Goal: Task Accomplishment & Management: Use online tool/utility

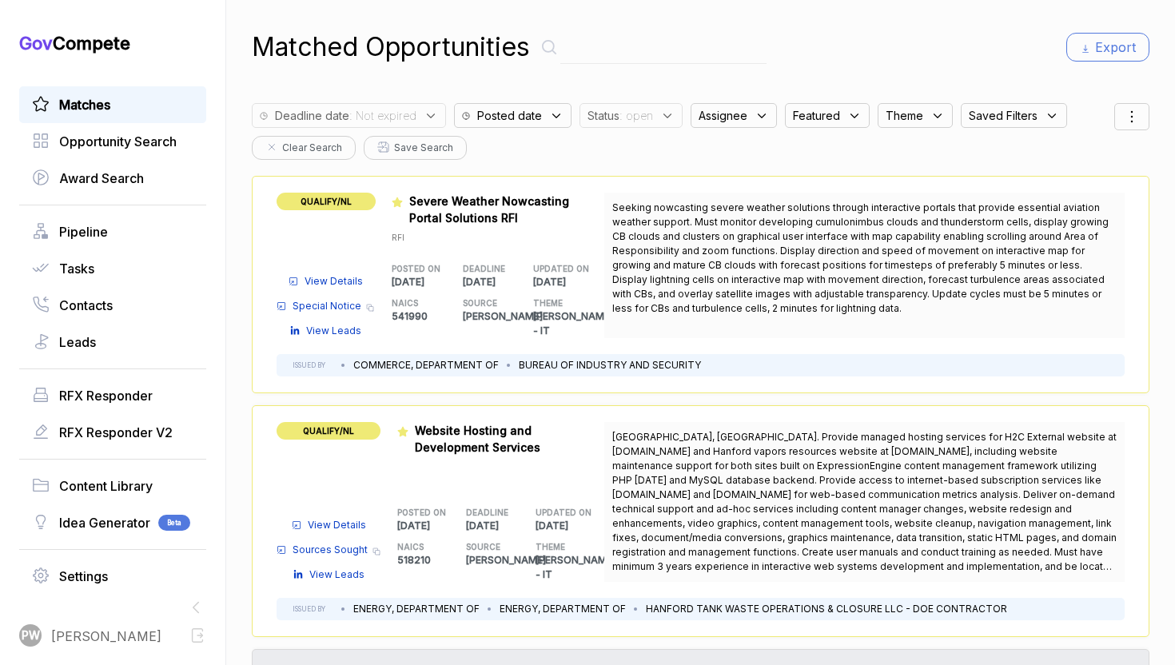
click at [112, 100] on link "Matches" at bounding box center [113, 104] width 162 height 19
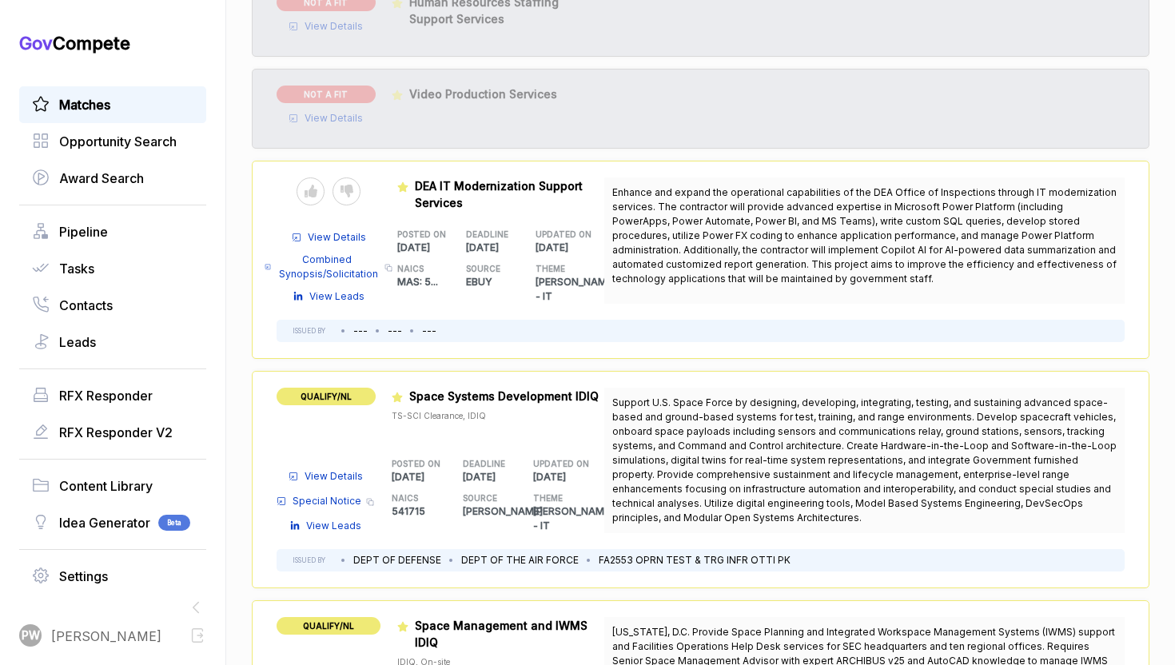
scroll to position [1382, 0]
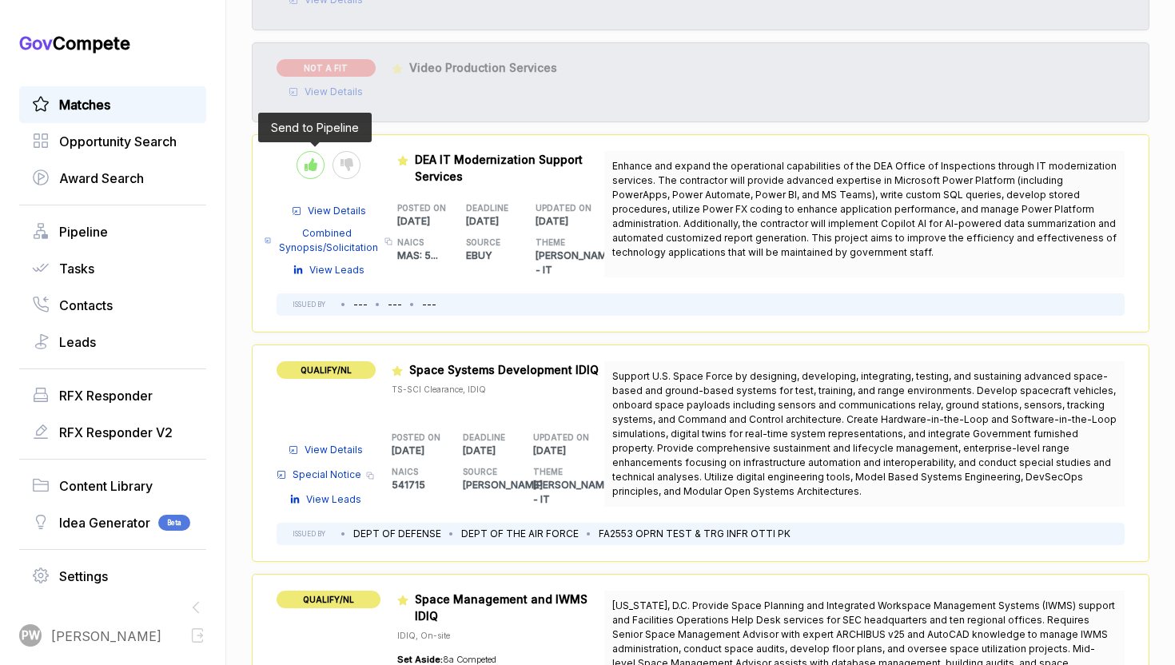
click at [308, 158] on icon at bounding box center [311, 164] width 13 height 13
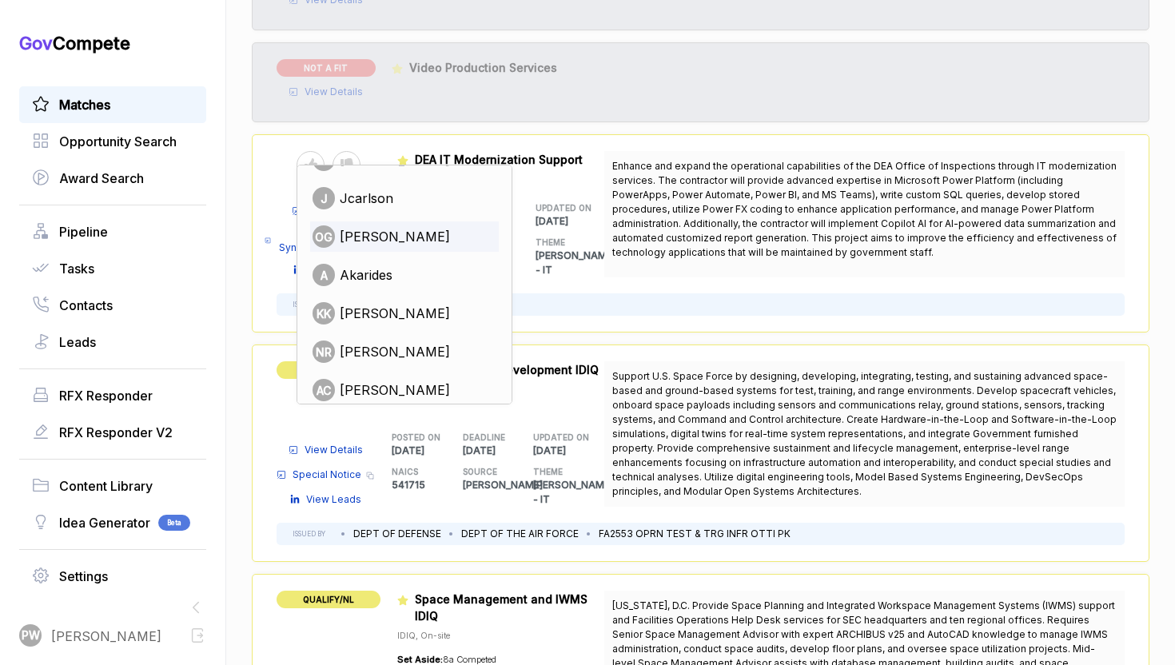
scroll to position [125, 0]
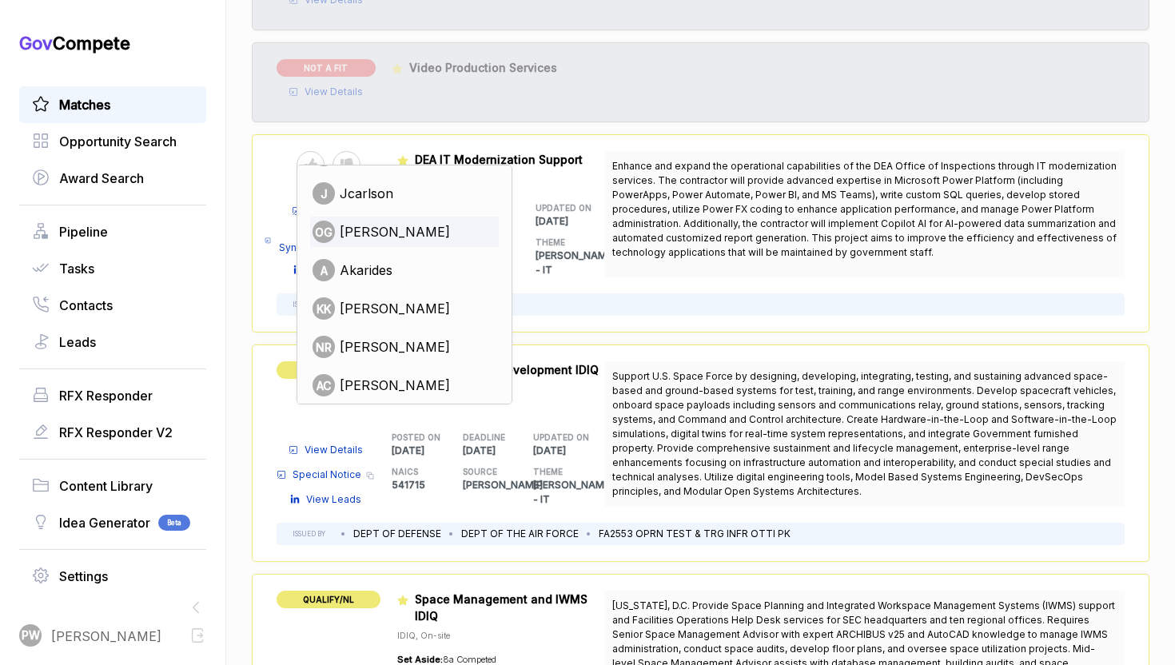
click at [406, 337] on span "nabor reyna" at bounding box center [395, 346] width 110 height 19
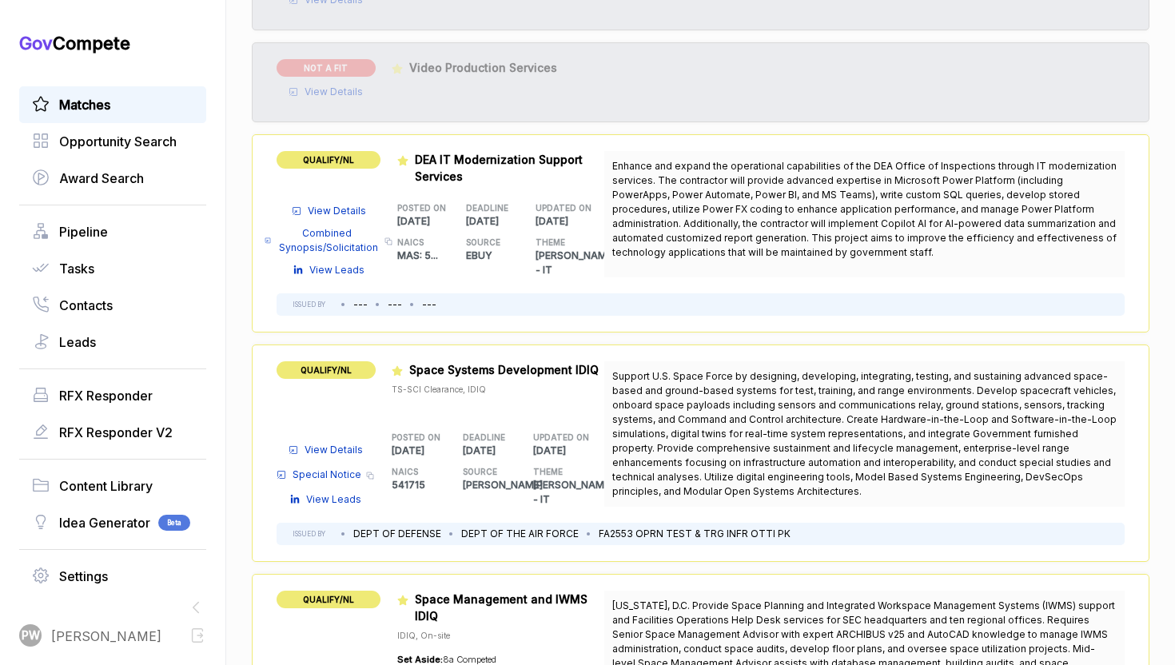
click at [355, 151] on span "QUALIFY/NL" at bounding box center [329, 160] width 104 height 18
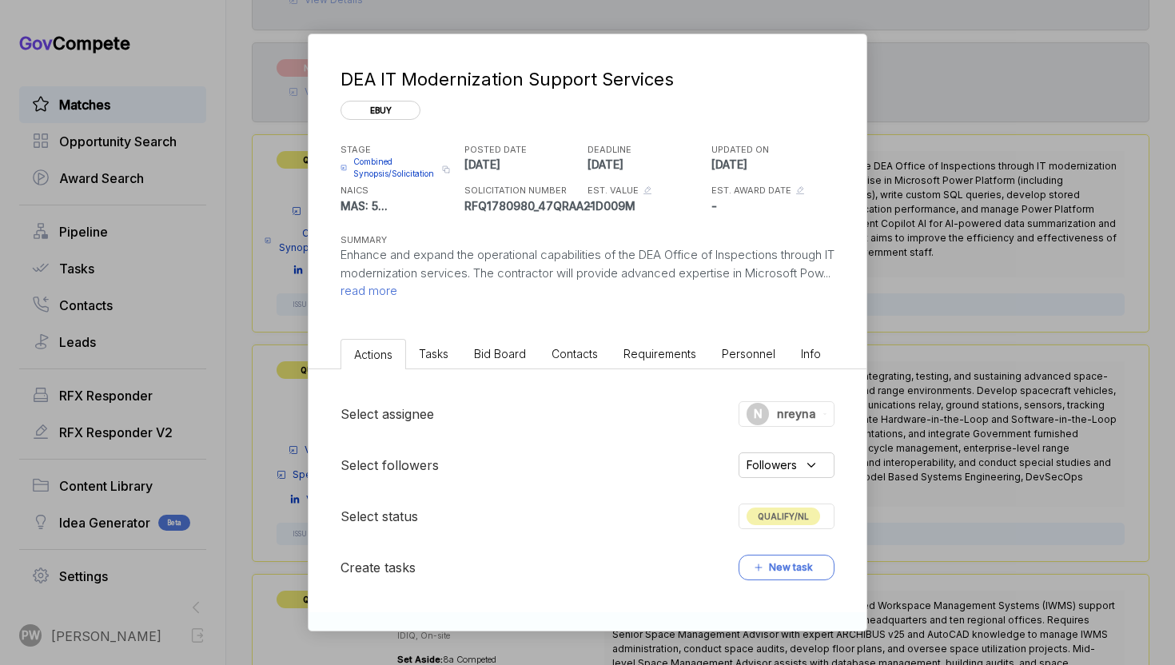
click at [807, 514] on span "QUALIFY/NL" at bounding box center [784, 517] width 74 height 18
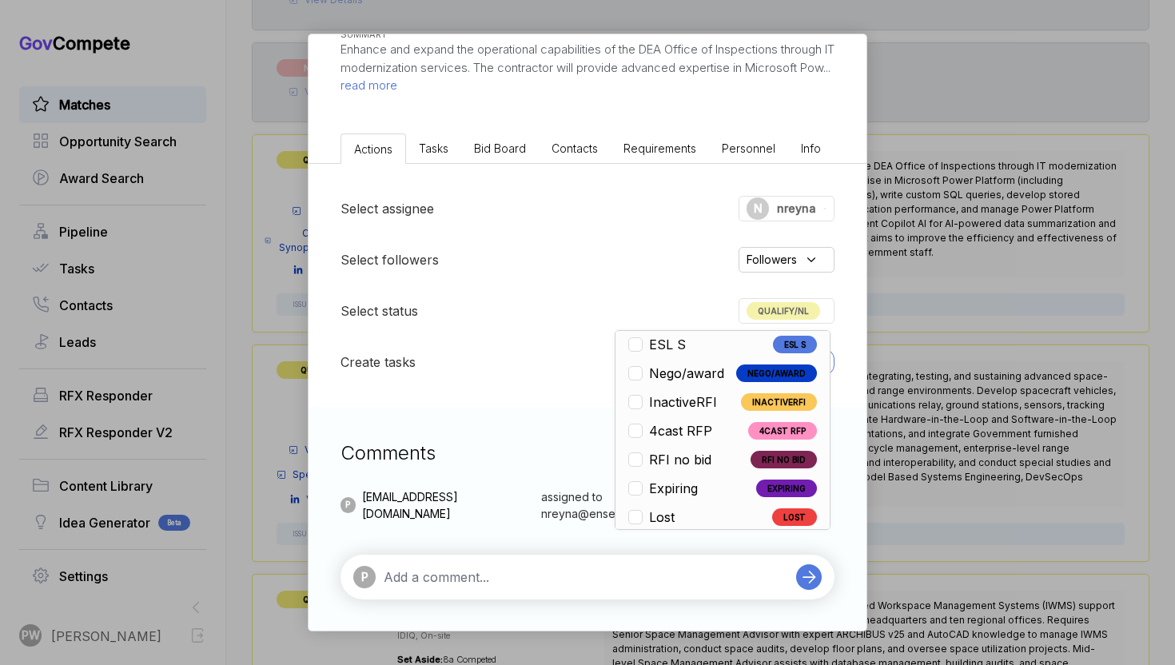
scroll to position [374, 0]
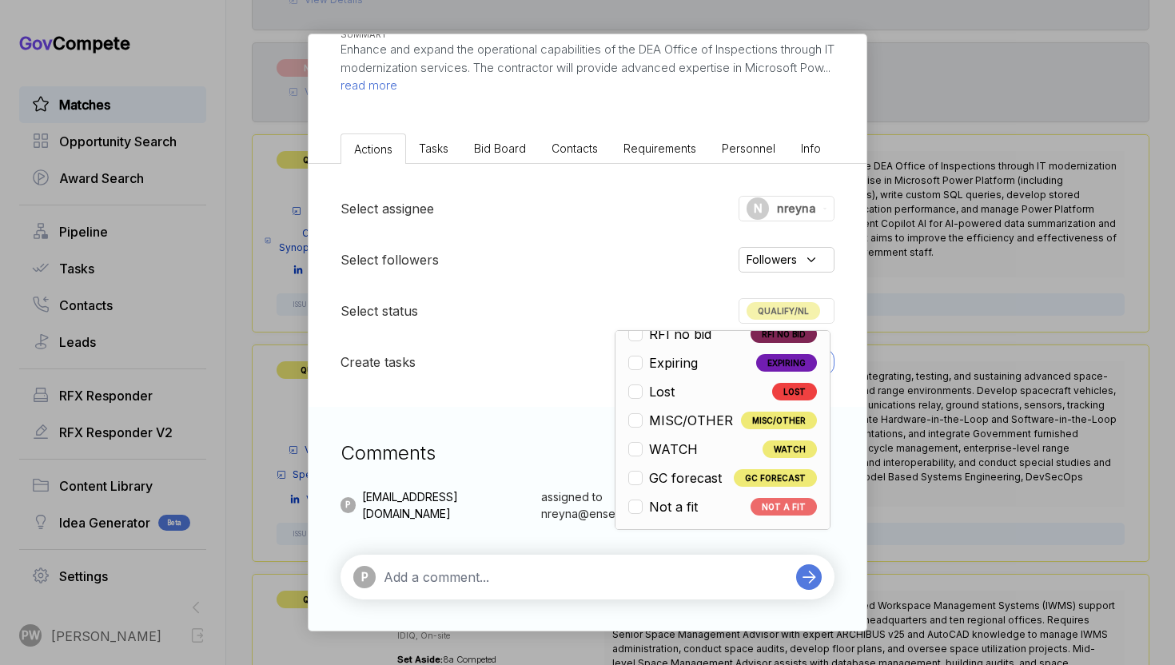
click at [724, 521] on div "Open OPEN Qualify/NL QUALIFY/NL Pursuit RFI PURSUIT RFI RFI Submit RFI SUBMIT P…" at bounding box center [723, 430] width 216 height 200
click at [718, 507] on li "Not a fit NOT A FIT" at bounding box center [722, 506] width 189 height 19
checkbox input "false"
checkbox input "true"
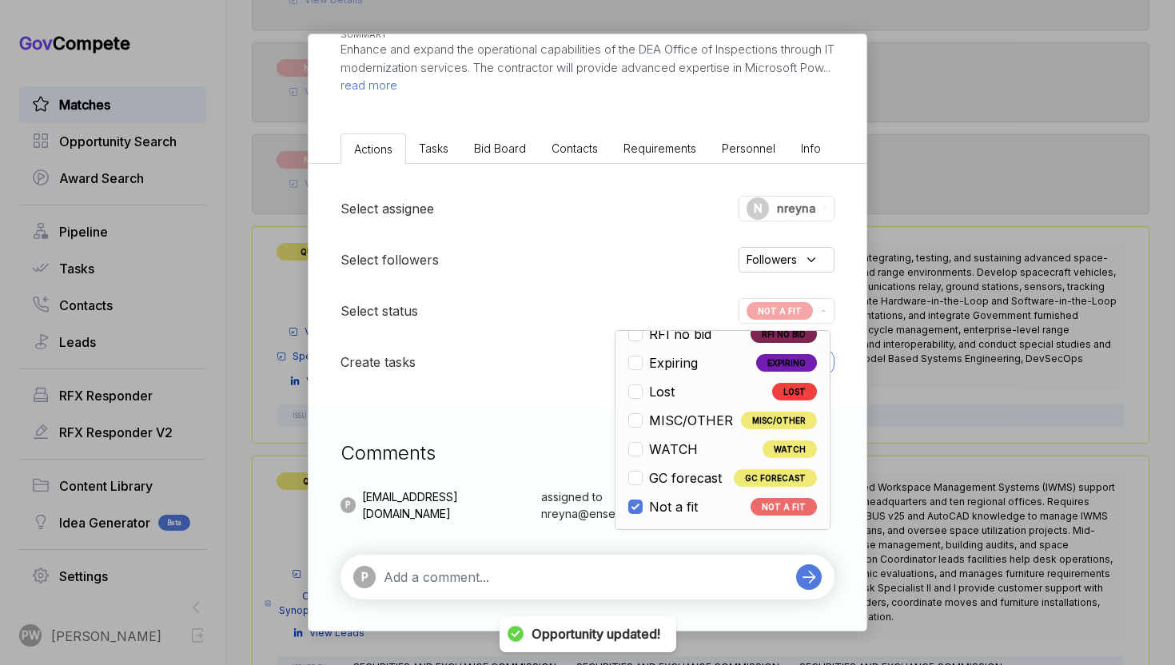
click at [935, 401] on div "DEA IT Modernization Support Services ebuy STAGE Combined Synopsis/Solicitation…" at bounding box center [587, 332] width 1175 height 665
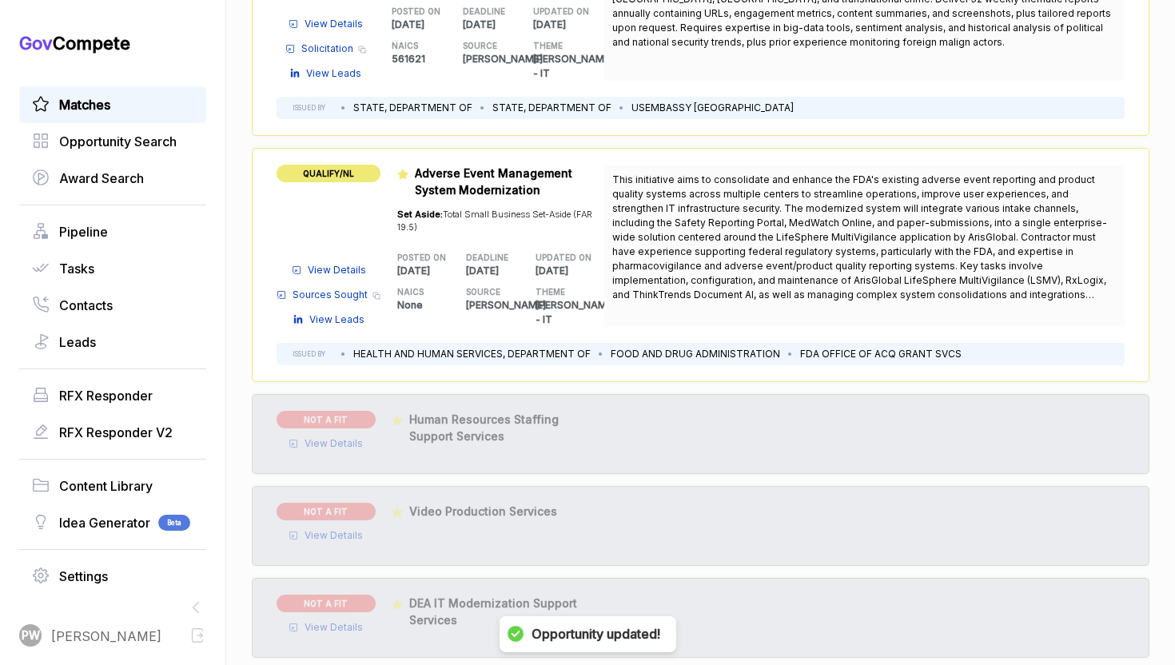
scroll to position [0, 0]
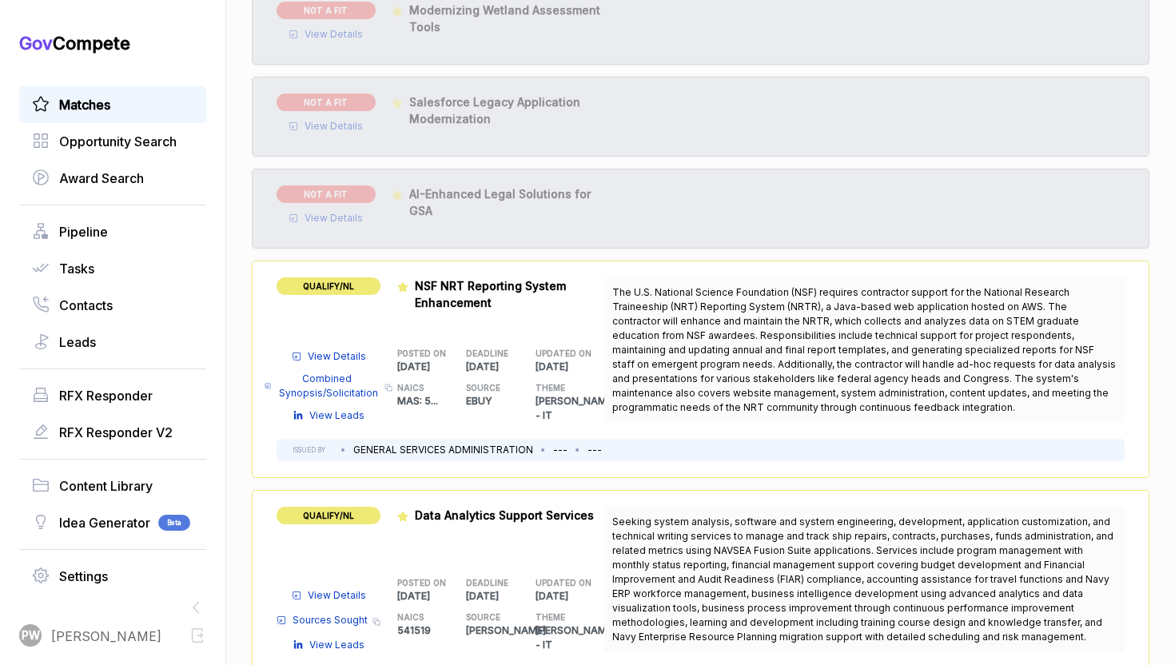
scroll to position [2795, 0]
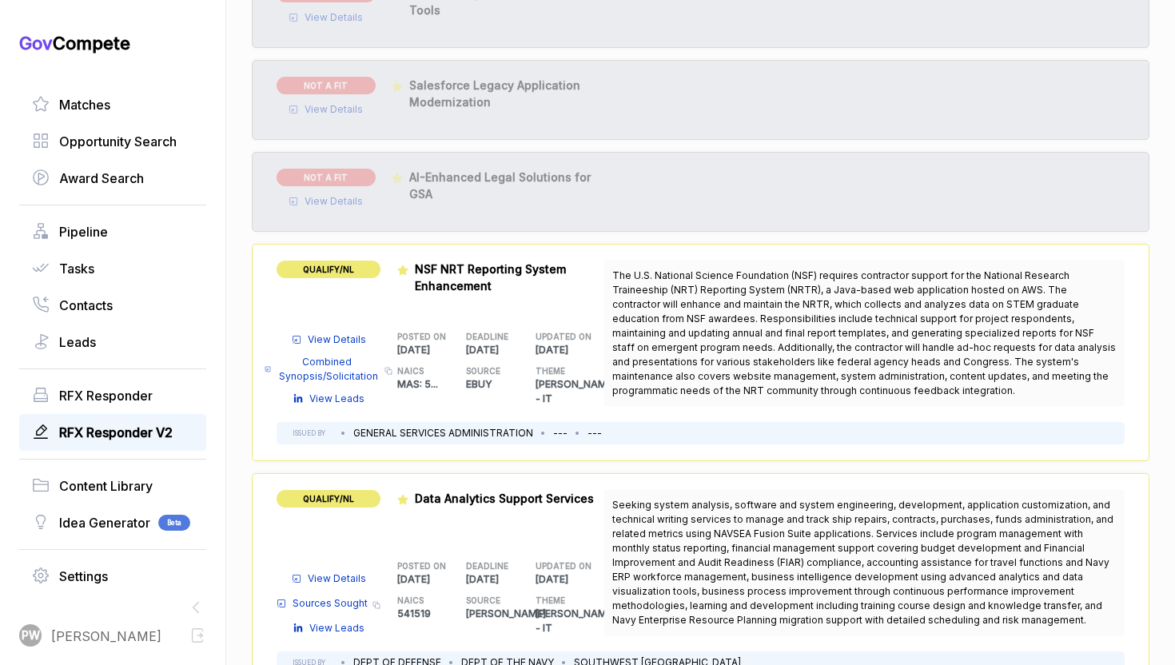
click at [98, 428] on span "RFX Responder V2" at bounding box center [116, 432] width 114 height 19
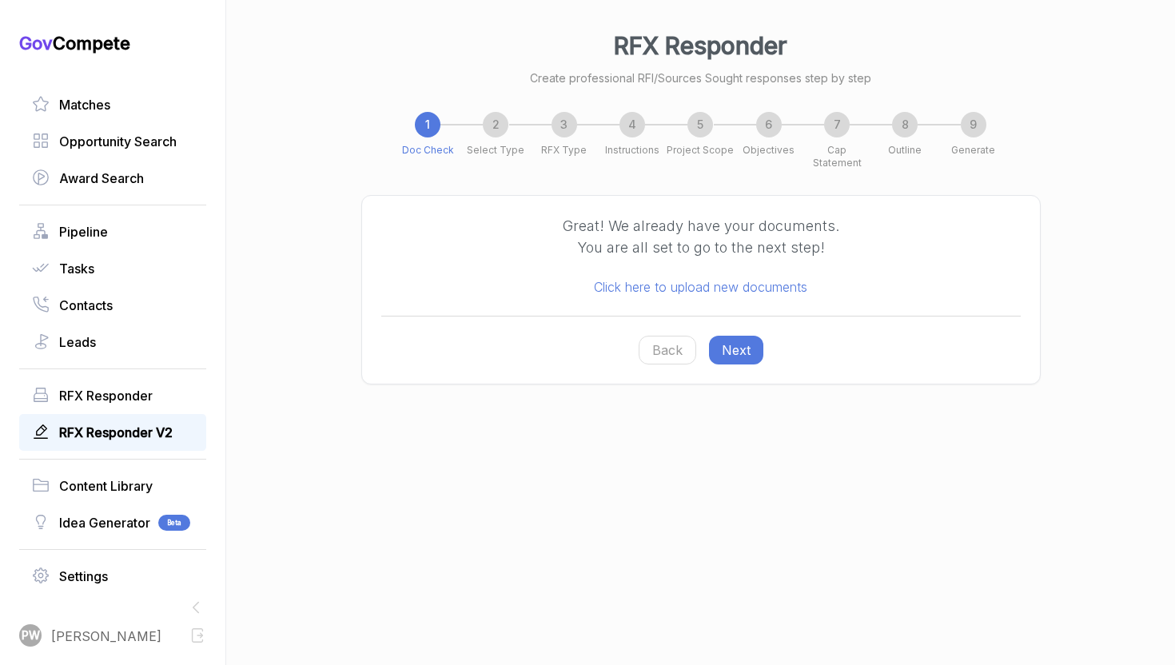
click at [747, 342] on button "Next" at bounding box center [736, 350] width 54 height 29
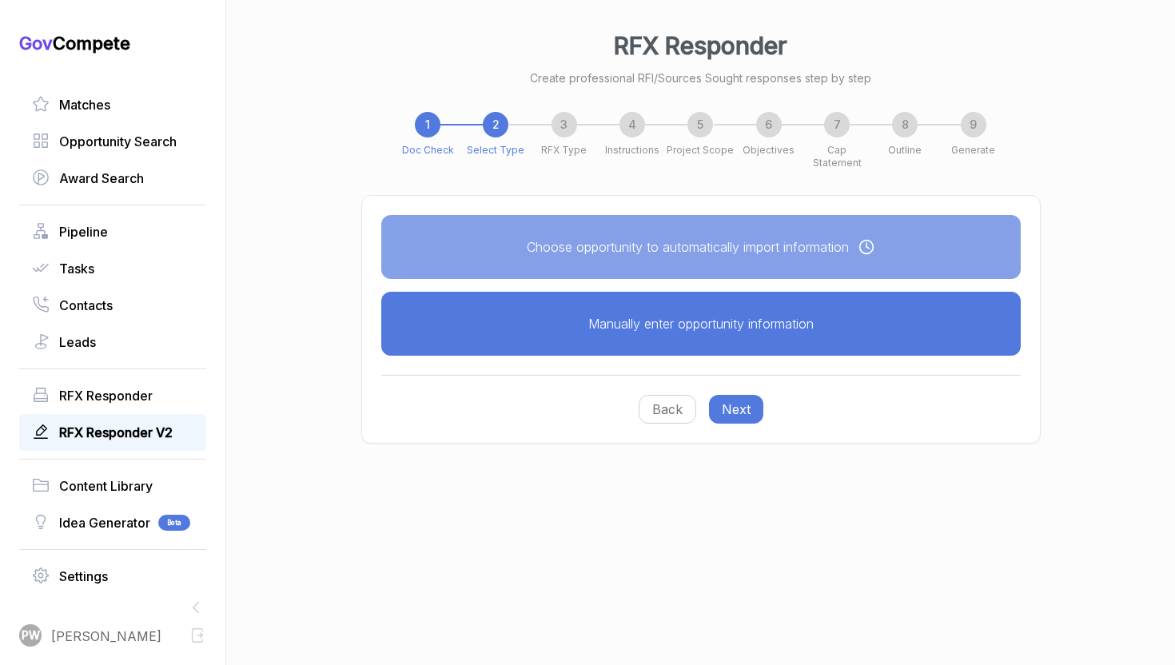
click at [709, 319] on button "Manually enter opportunity information" at bounding box center [701, 324] width 640 height 64
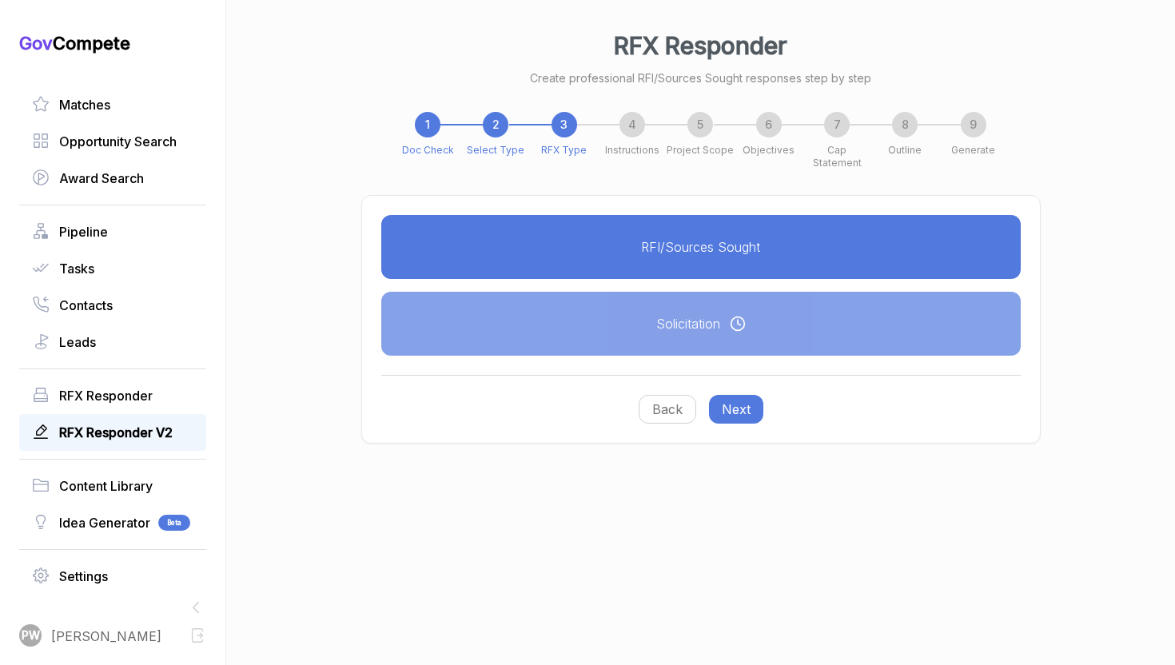
click at [720, 237] on button "RFI/Sources Sought" at bounding box center [701, 247] width 640 height 64
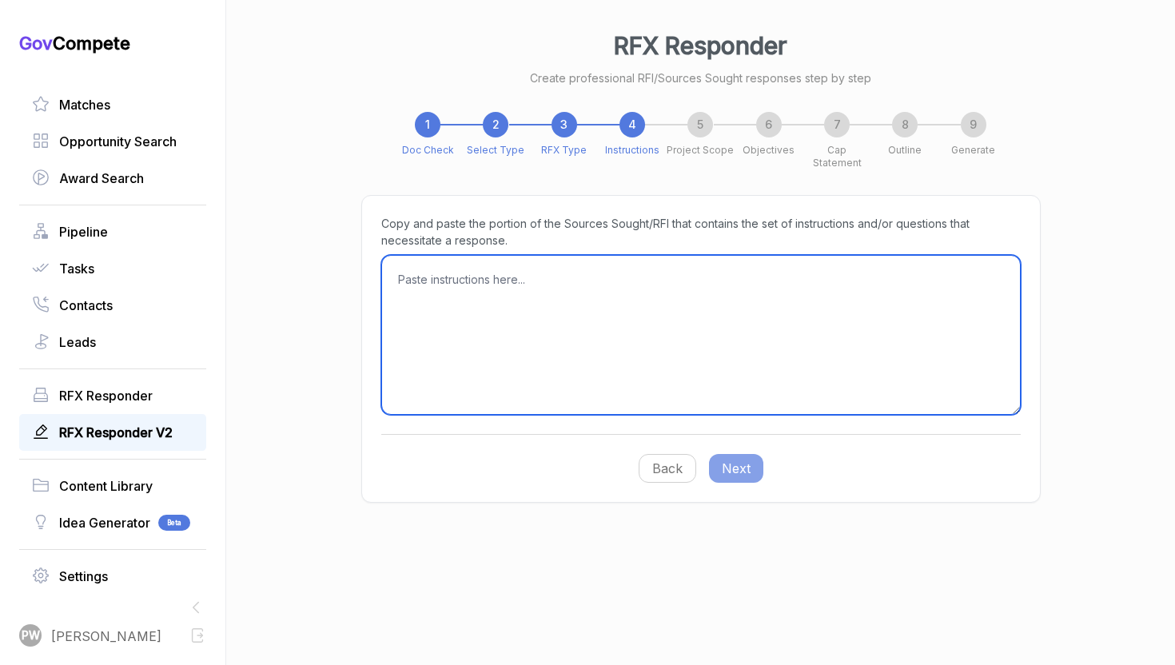
click at [625, 265] on textarea at bounding box center [701, 335] width 640 height 160
